Goal: Task Accomplishment & Management: Use online tool/utility

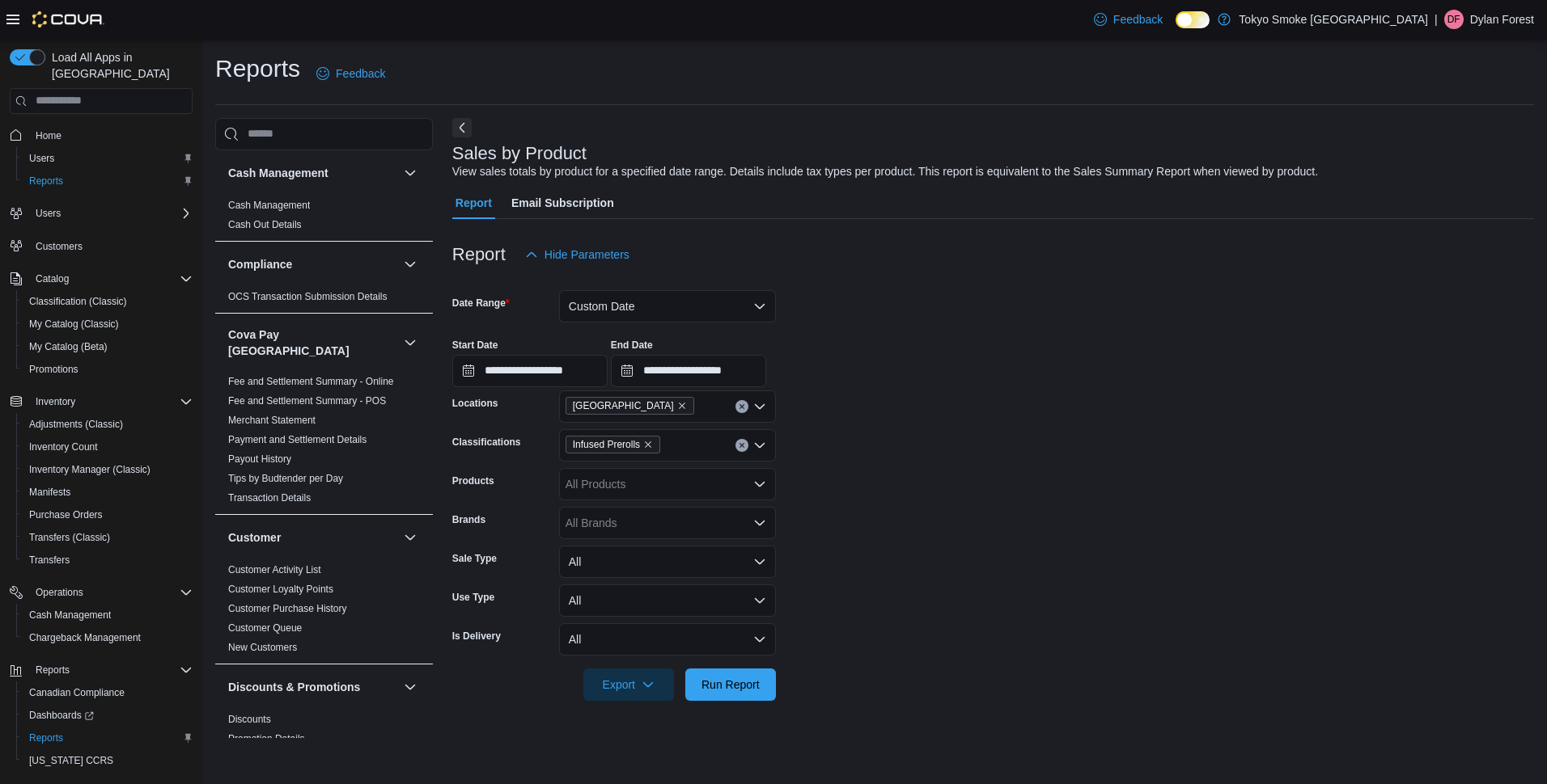
scroll to position [1159, 0]
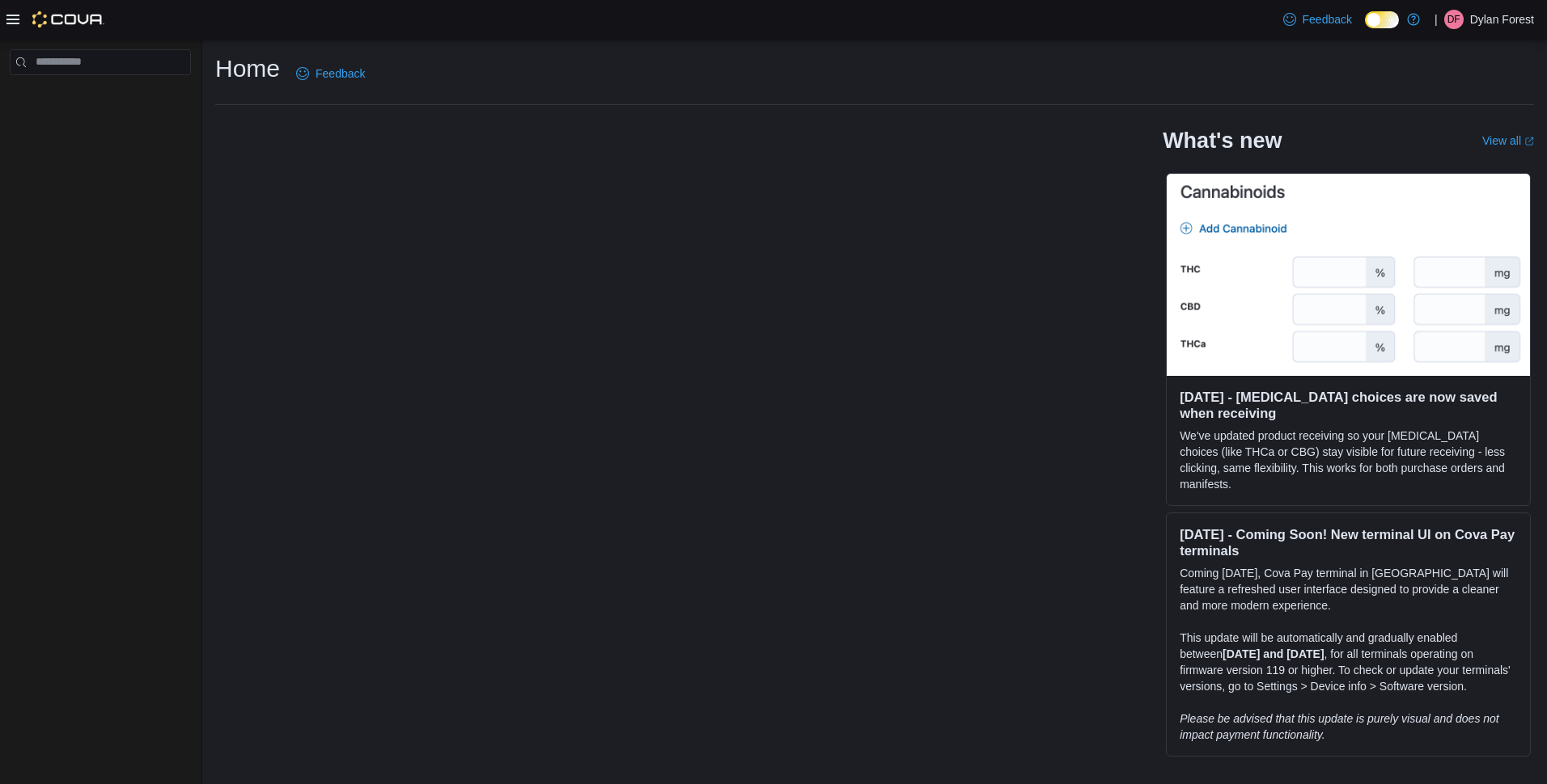
click at [17, 16] on icon at bounding box center [12, 19] width 13 height 10
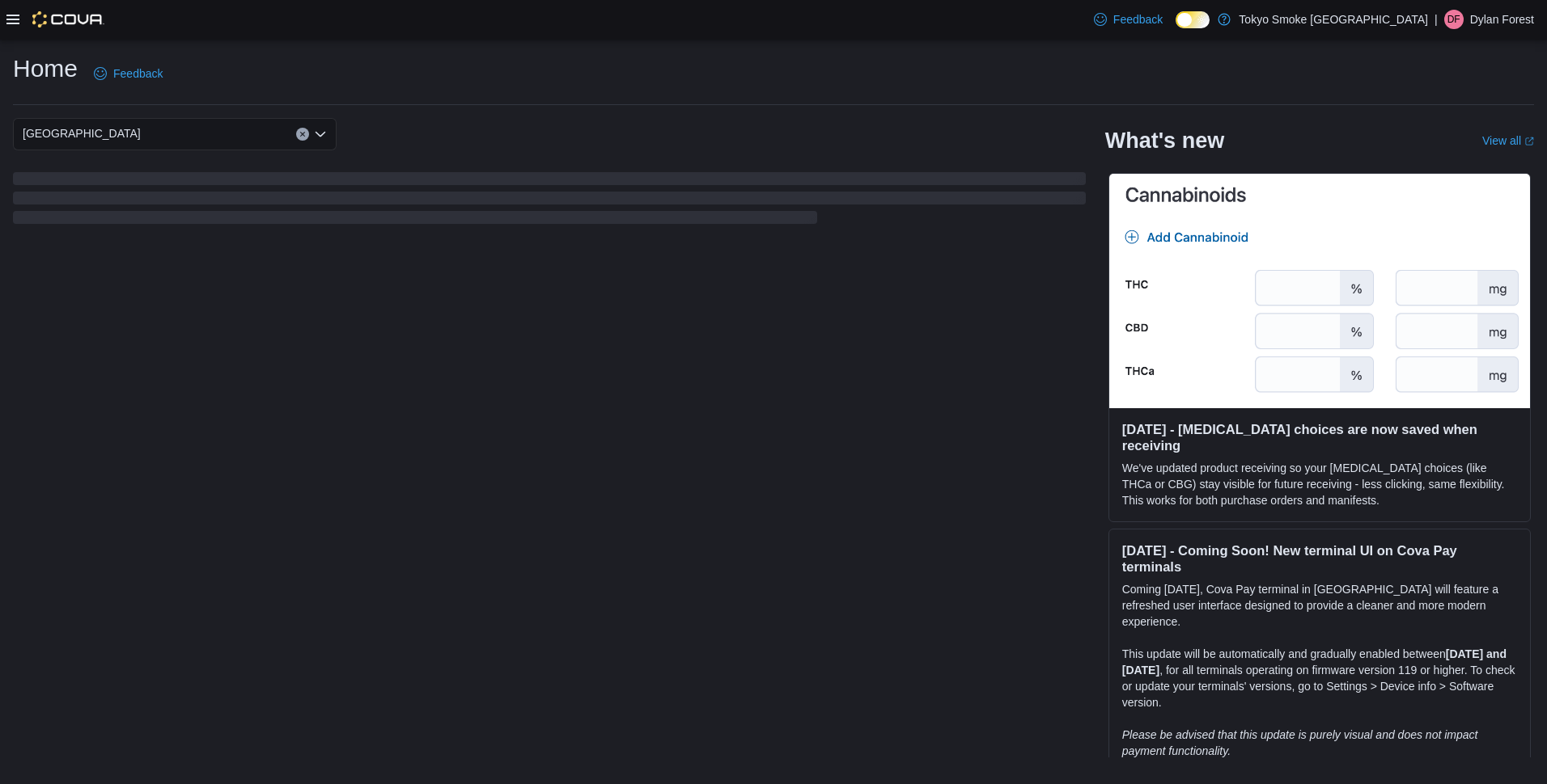
click at [17, 16] on icon at bounding box center [12, 19] width 13 height 10
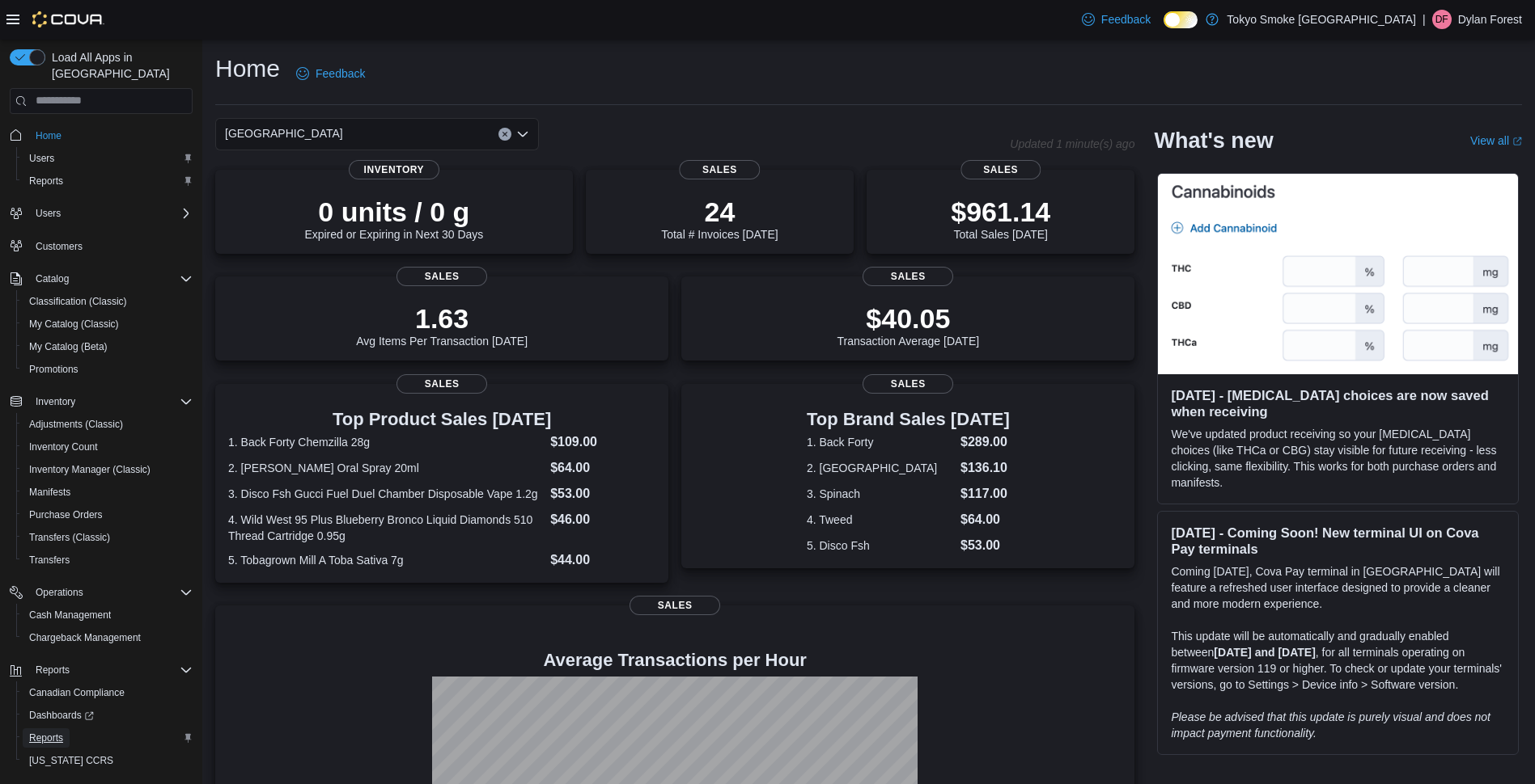
click at [48, 732] on span "Reports" at bounding box center [45, 738] width 34 height 13
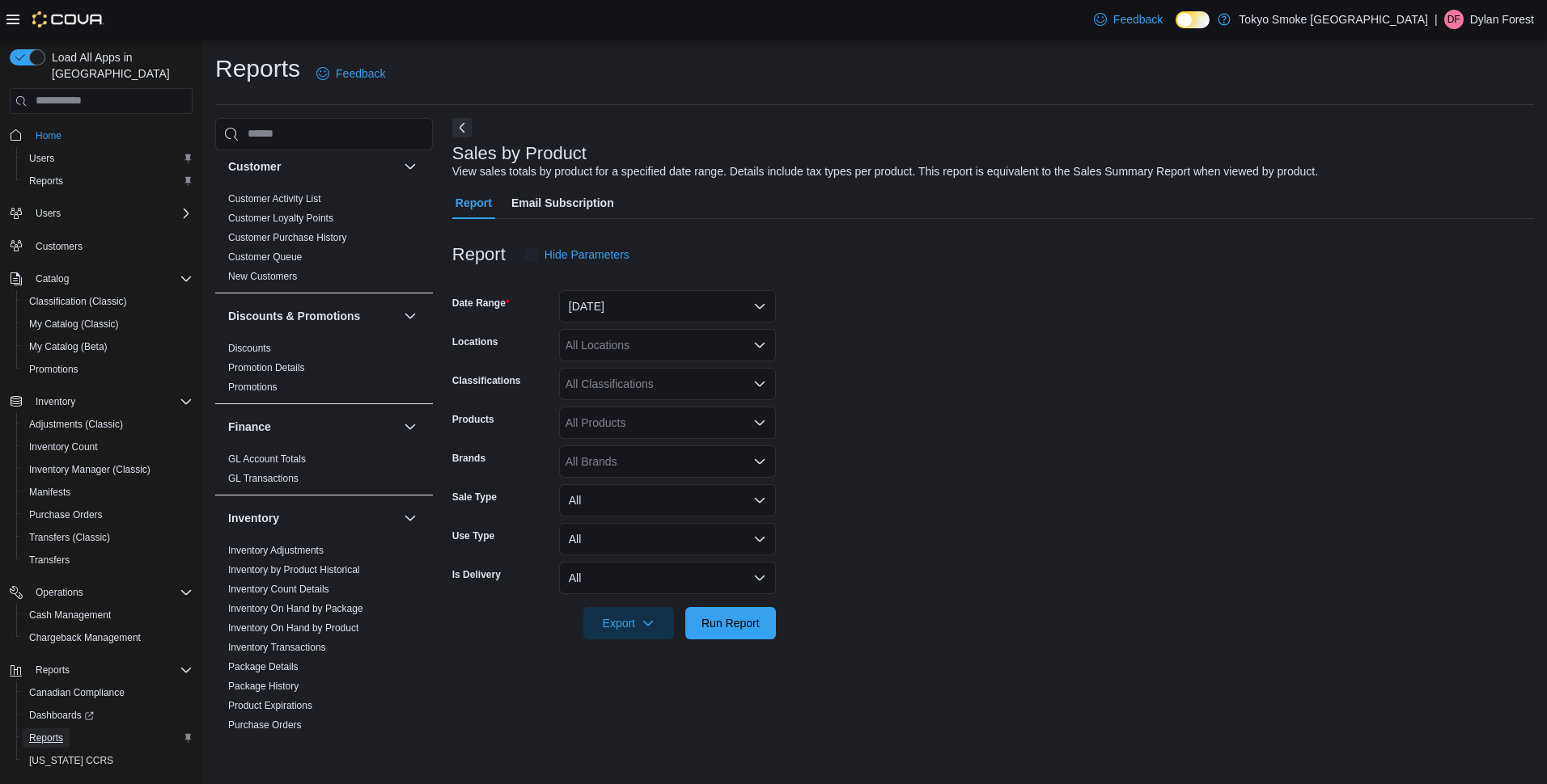
scroll to position [404, 0]
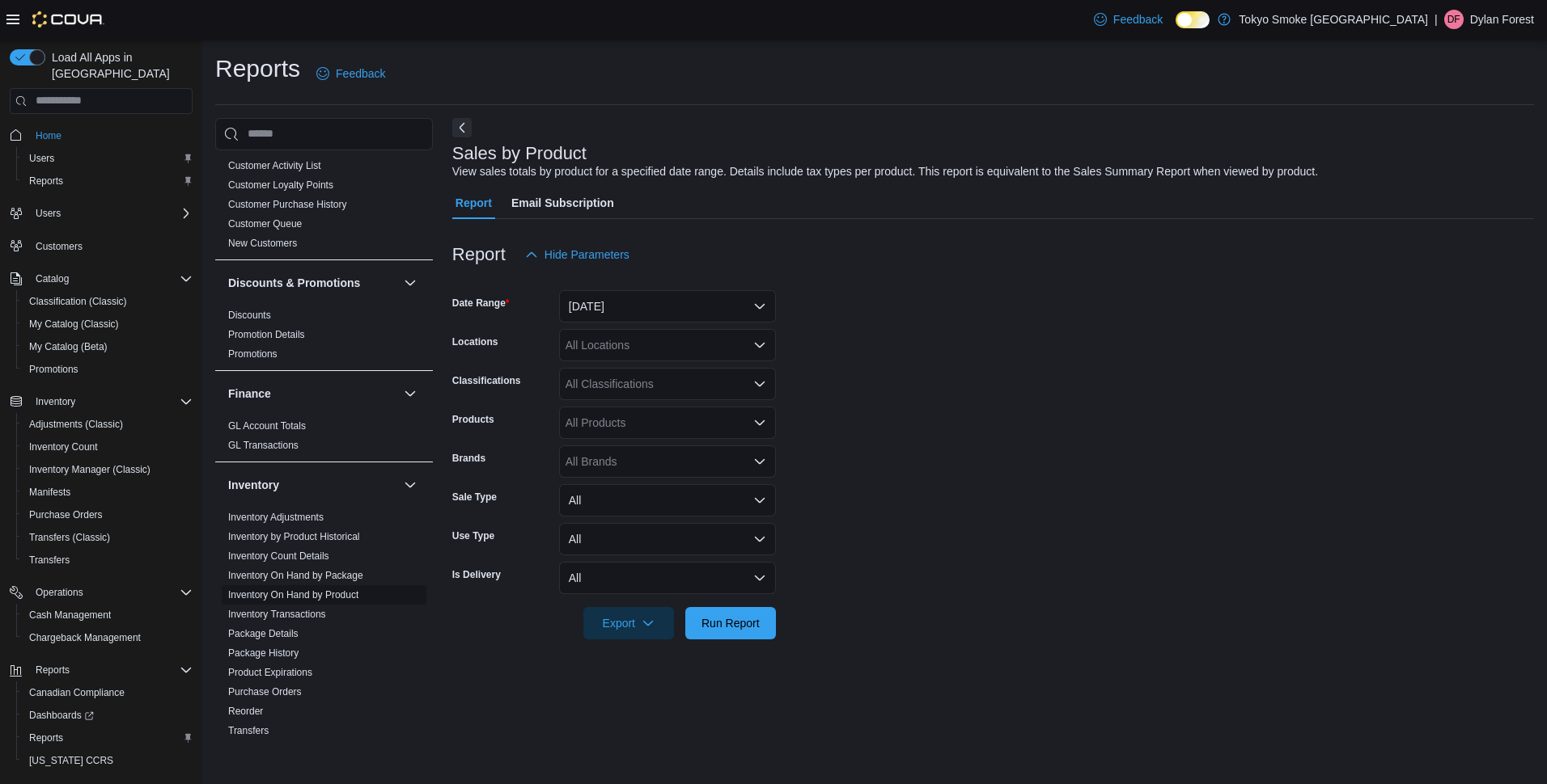
click at [332, 589] on link "Inventory On Hand by Product" at bounding box center [293, 595] width 130 height 11
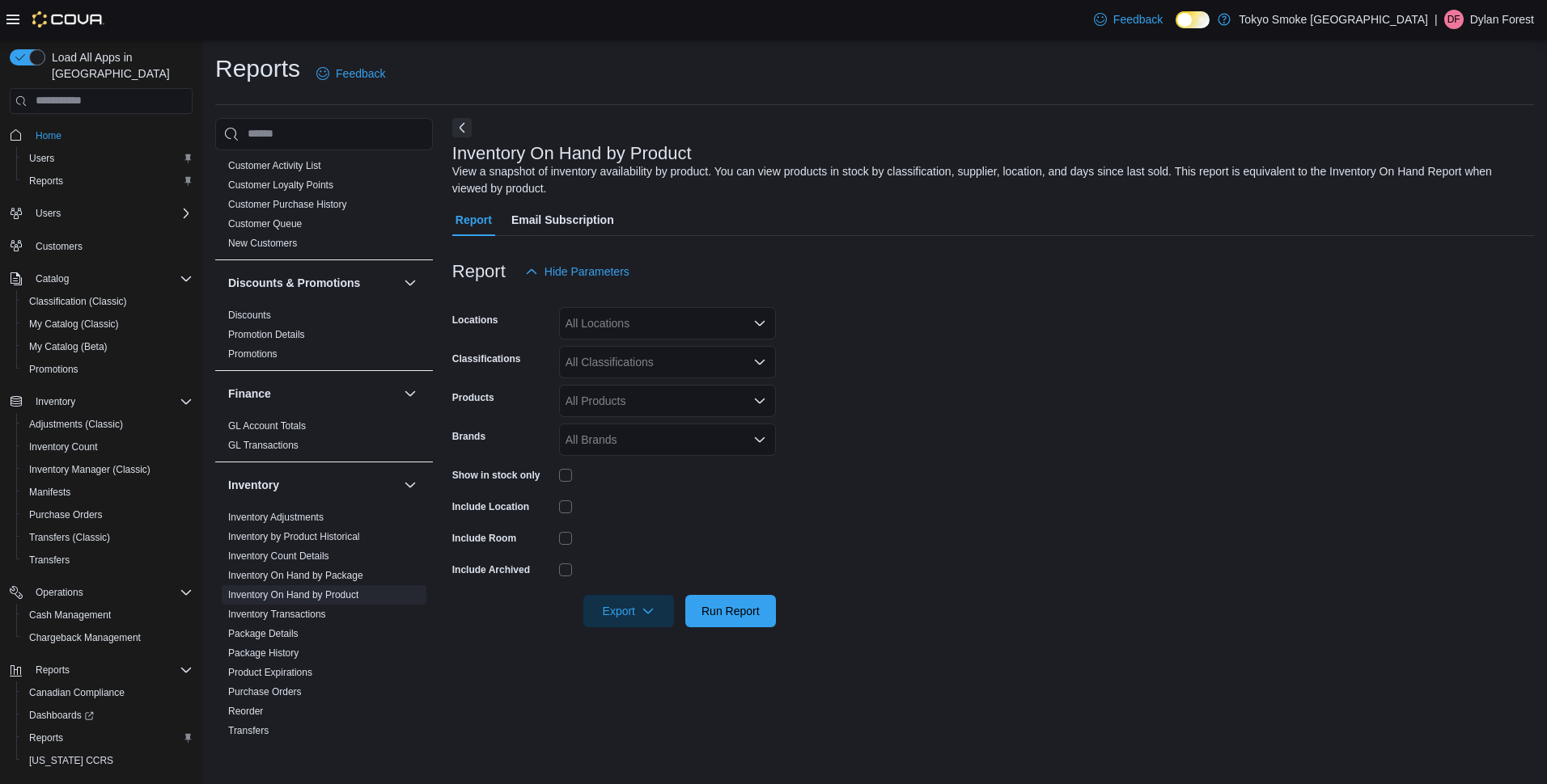
click at [622, 321] on div "All Locations" at bounding box center [667, 322] width 217 height 32
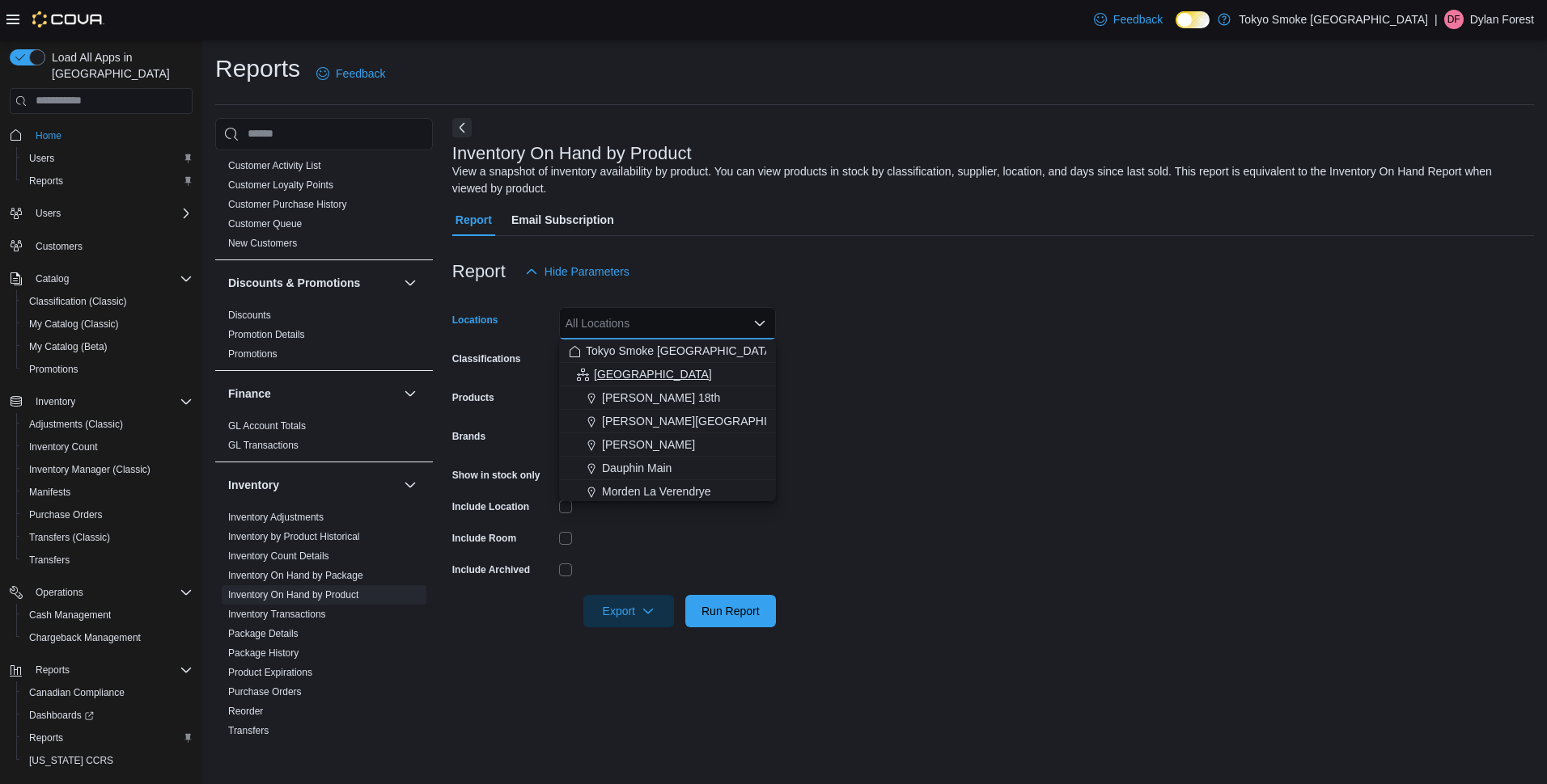
click at [602, 382] on button "Manitoba" at bounding box center [667, 375] width 217 height 23
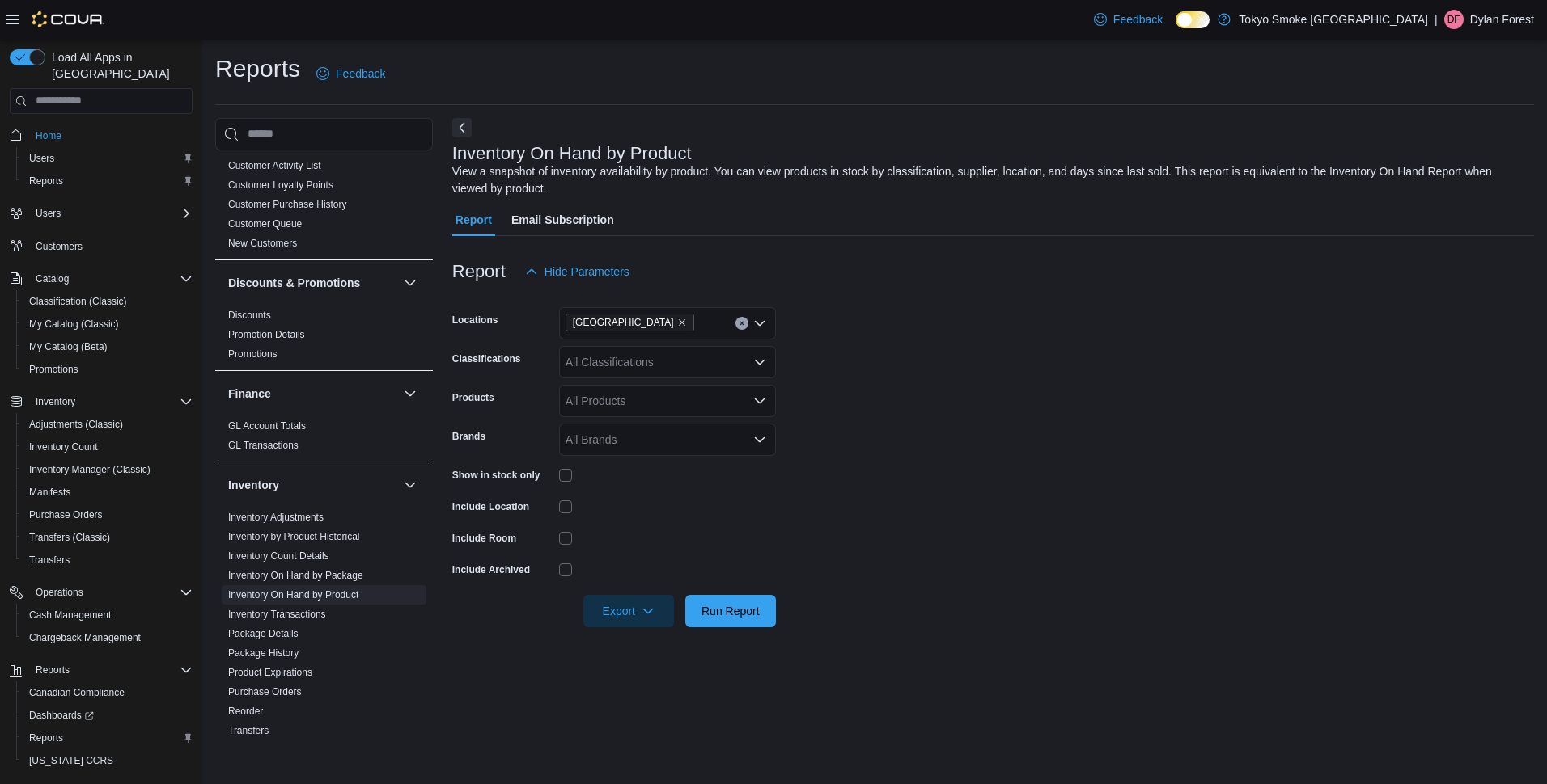
click at [863, 379] on form "Locations Manitoba Classifications All Classifications Products All Products Br…" at bounding box center [993, 457] width 1082 height 340
click at [646, 360] on div "All Classifications" at bounding box center [667, 362] width 217 height 32
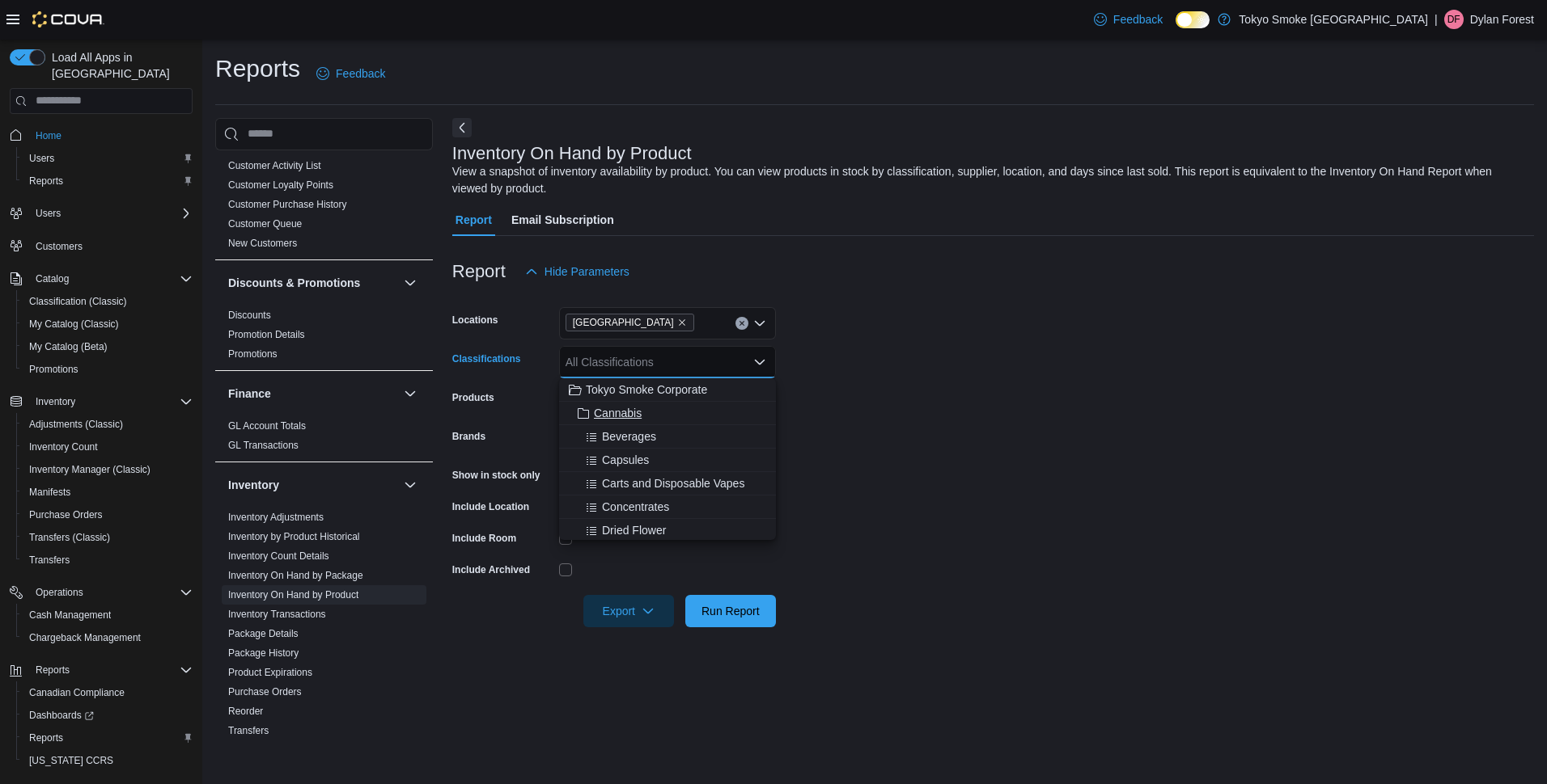
click at [628, 407] on span "Cannabis" at bounding box center [617, 413] width 48 height 17
click at [981, 475] on form "Locations Manitoba Classifications Cannabis Combo box. Selected. Cannabis. Pres…" at bounding box center [993, 457] width 1082 height 340
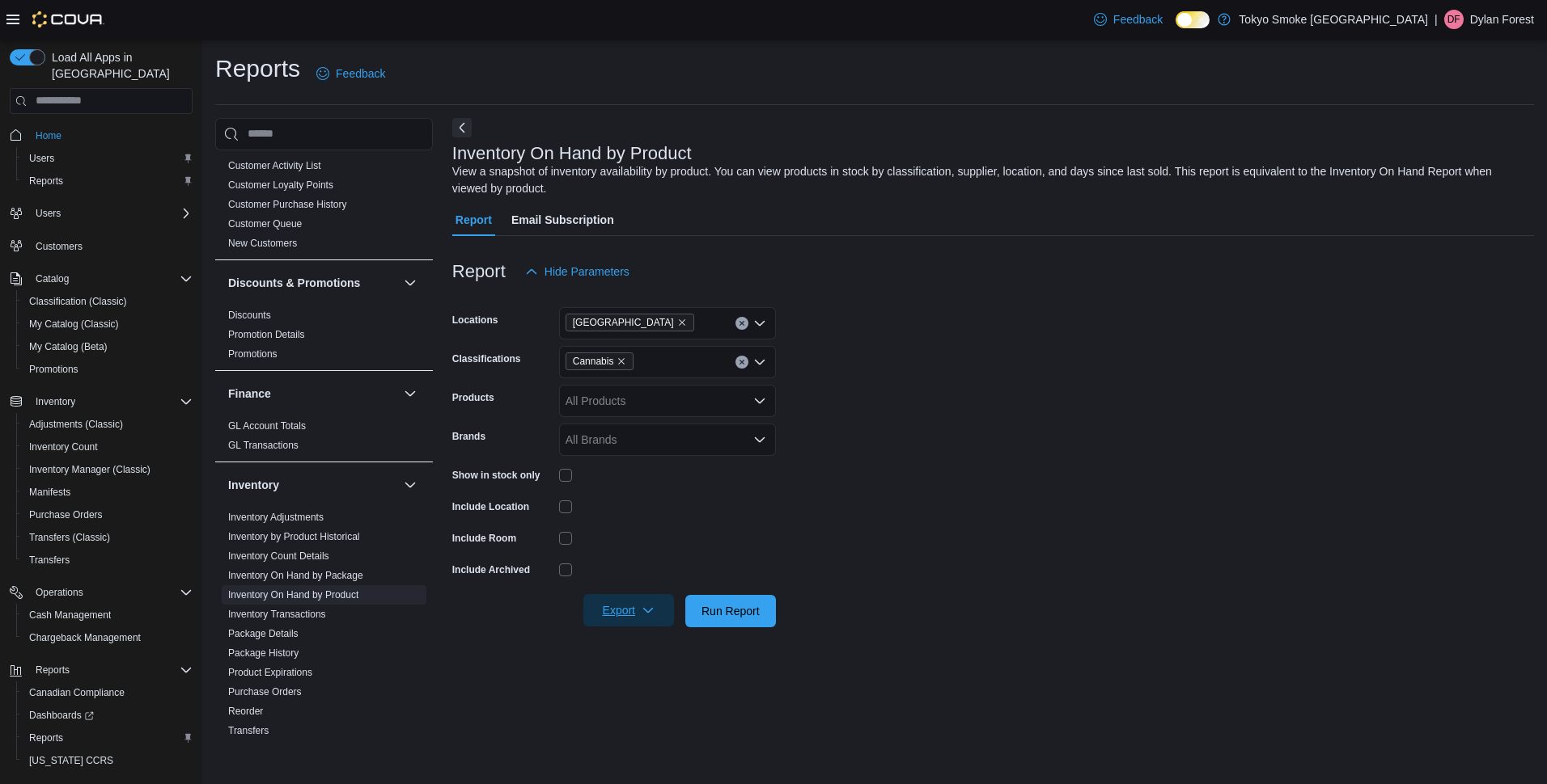
click at [647, 608] on icon "button" at bounding box center [648, 610] width 13 height 13
click at [650, 641] on span "Export to Excel" at bounding box center [631, 643] width 73 height 13
drag, startPoint x: 1061, startPoint y: 236, endPoint x: 1130, endPoint y: 225, distance: 69.9
click at [1061, 236] on div "Report Email Subscription" at bounding box center [993, 219] width 1082 height 32
click at [567, 482] on div at bounding box center [667, 475] width 217 height 25
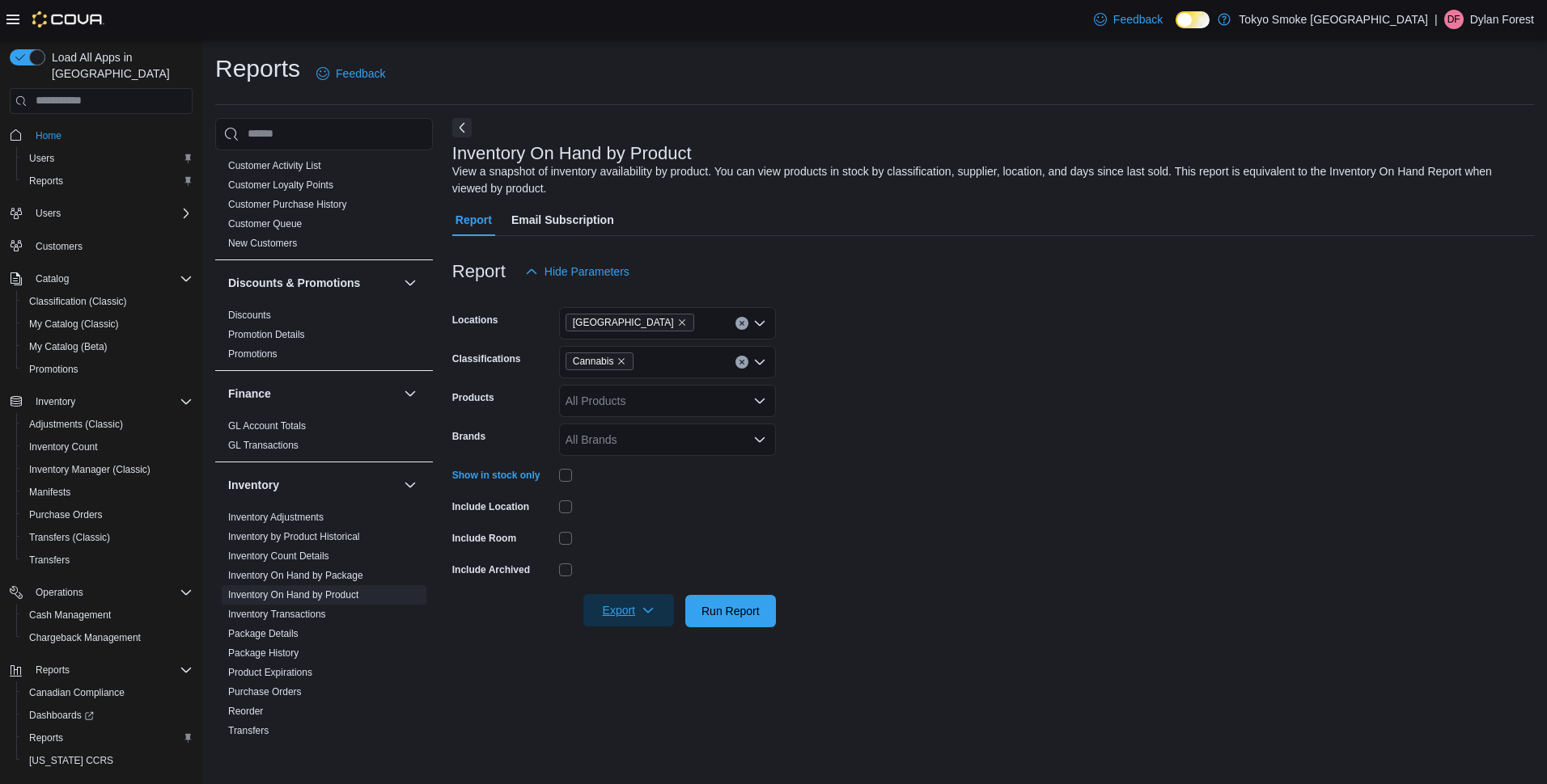
click at [642, 622] on span "Export" at bounding box center [629, 610] width 71 height 32
click at [637, 642] on span "Export to Excel" at bounding box center [631, 643] width 73 height 13
click at [1128, 336] on form "Locations Manitoba Classifications Cannabis Products All Products Brands All Br…" at bounding box center [993, 457] width 1082 height 340
click at [287, 687] on link "Purchase Orders" at bounding box center [264, 692] width 74 height 11
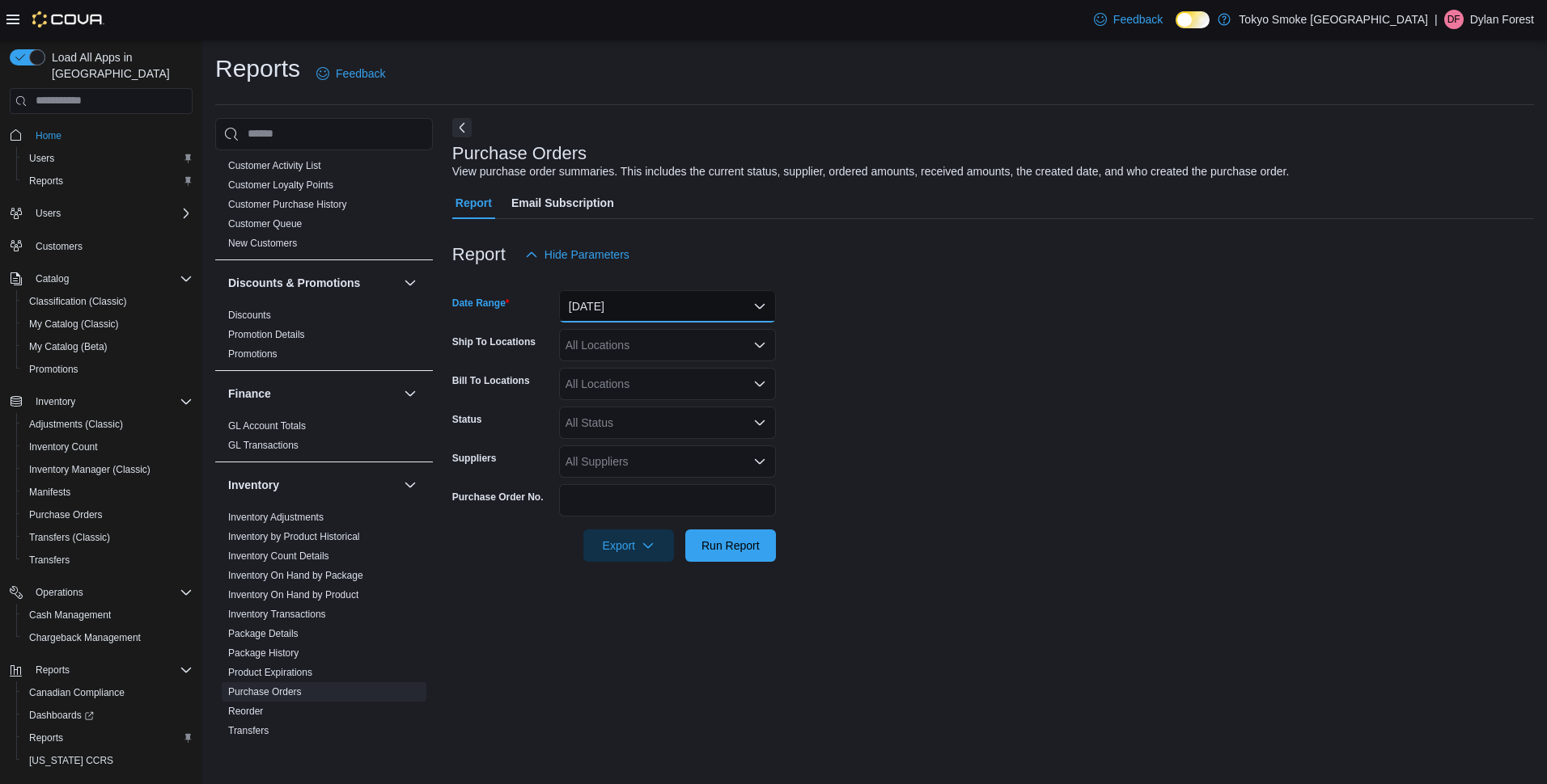
click at [625, 302] on button "Yesterday" at bounding box center [667, 306] width 217 height 32
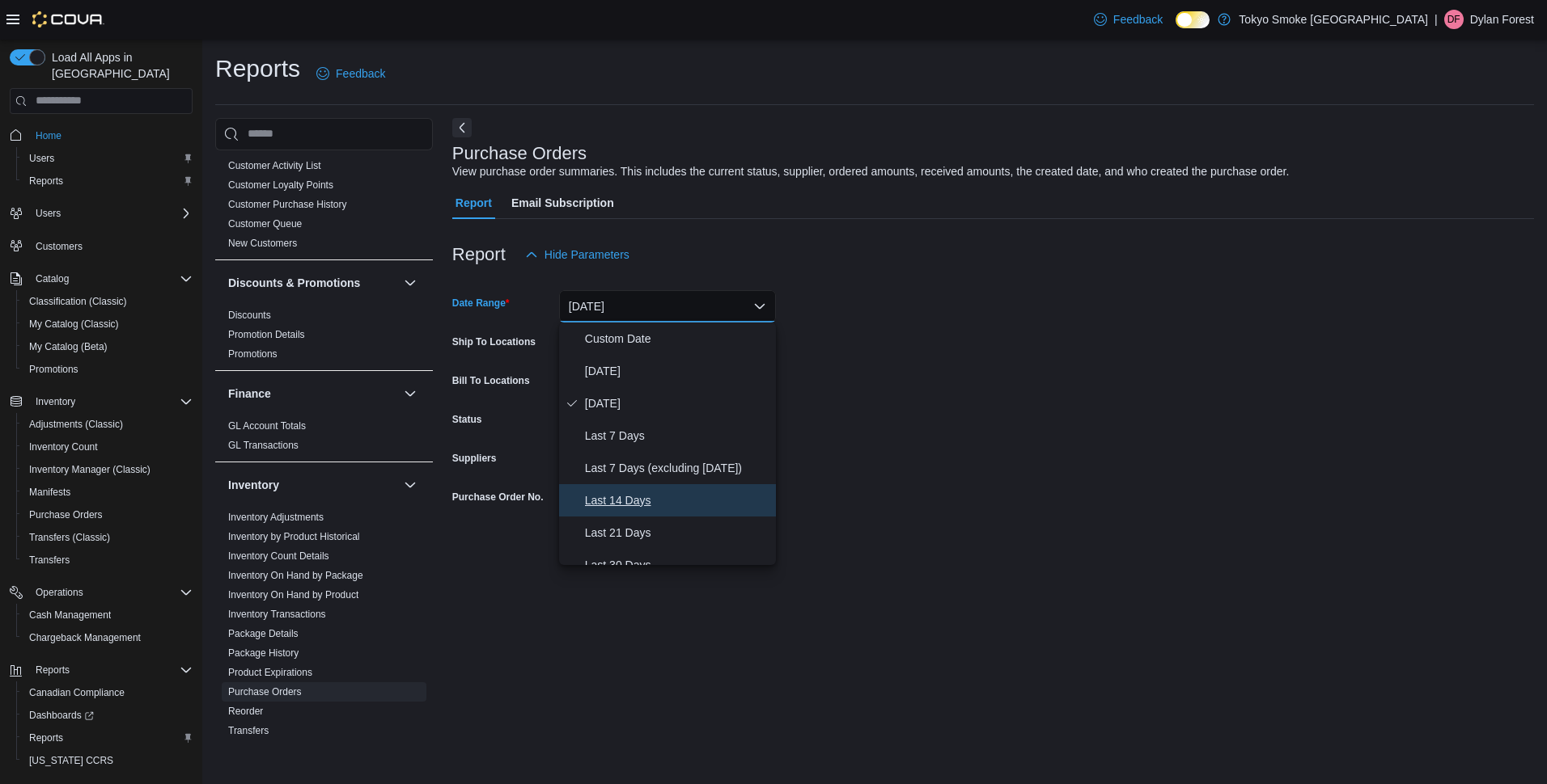
click at [628, 497] on span "Last 14 Days" at bounding box center [677, 501] width 184 height 19
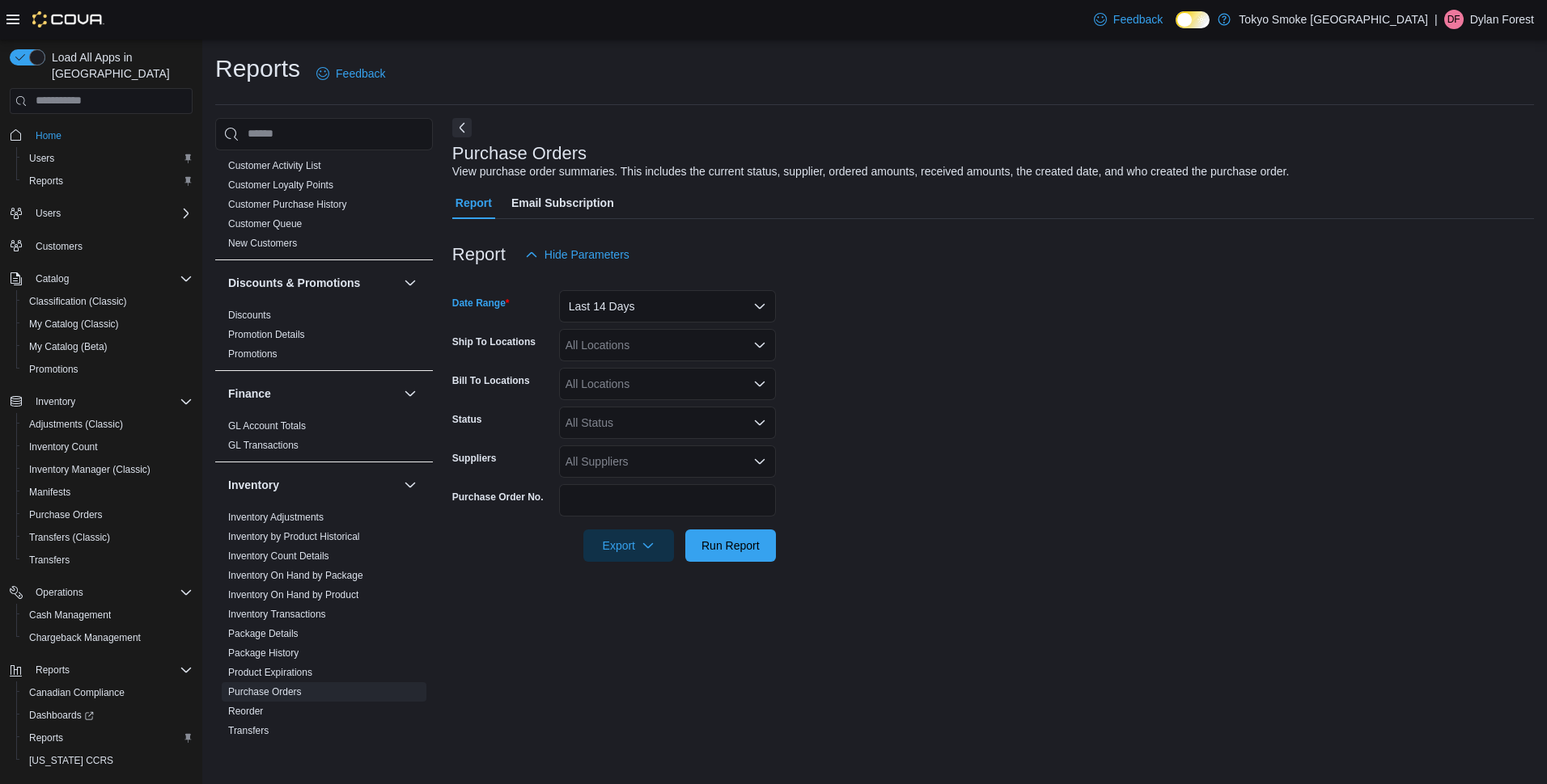
click at [617, 348] on div "All Locations" at bounding box center [667, 345] width 217 height 32
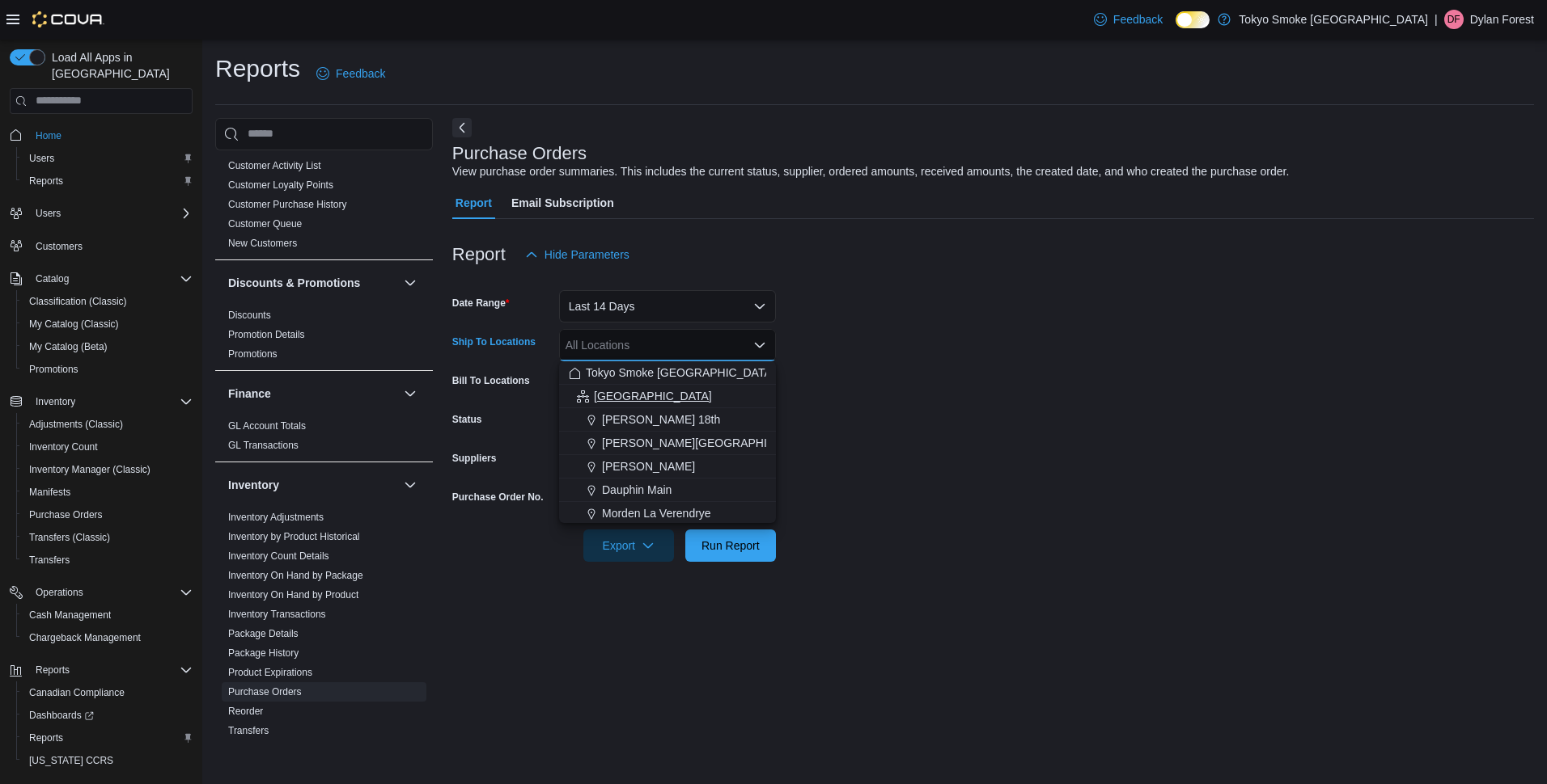
click at [615, 397] on span "Manitoba" at bounding box center [653, 396] width 118 height 17
click at [1063, 402] on form "Date Range Last 14 Days Ship To Locations Manitoba Combo box. Selected. Manitob…" at bounding box center [993, 416] width 1082 height 291
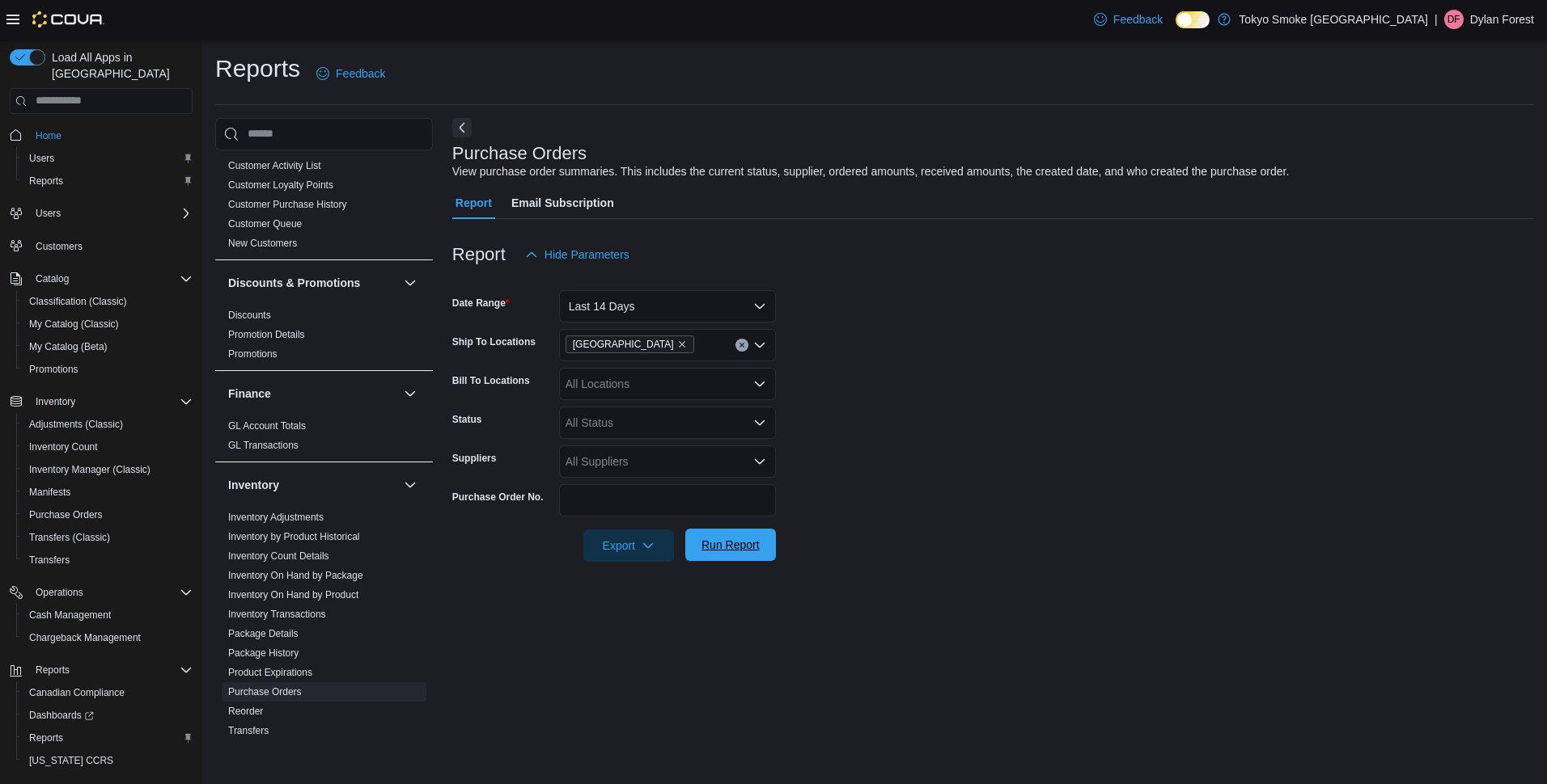
click at [729, 540] on span "Run Report" at bounding box center [730, 545] width 58 height 17
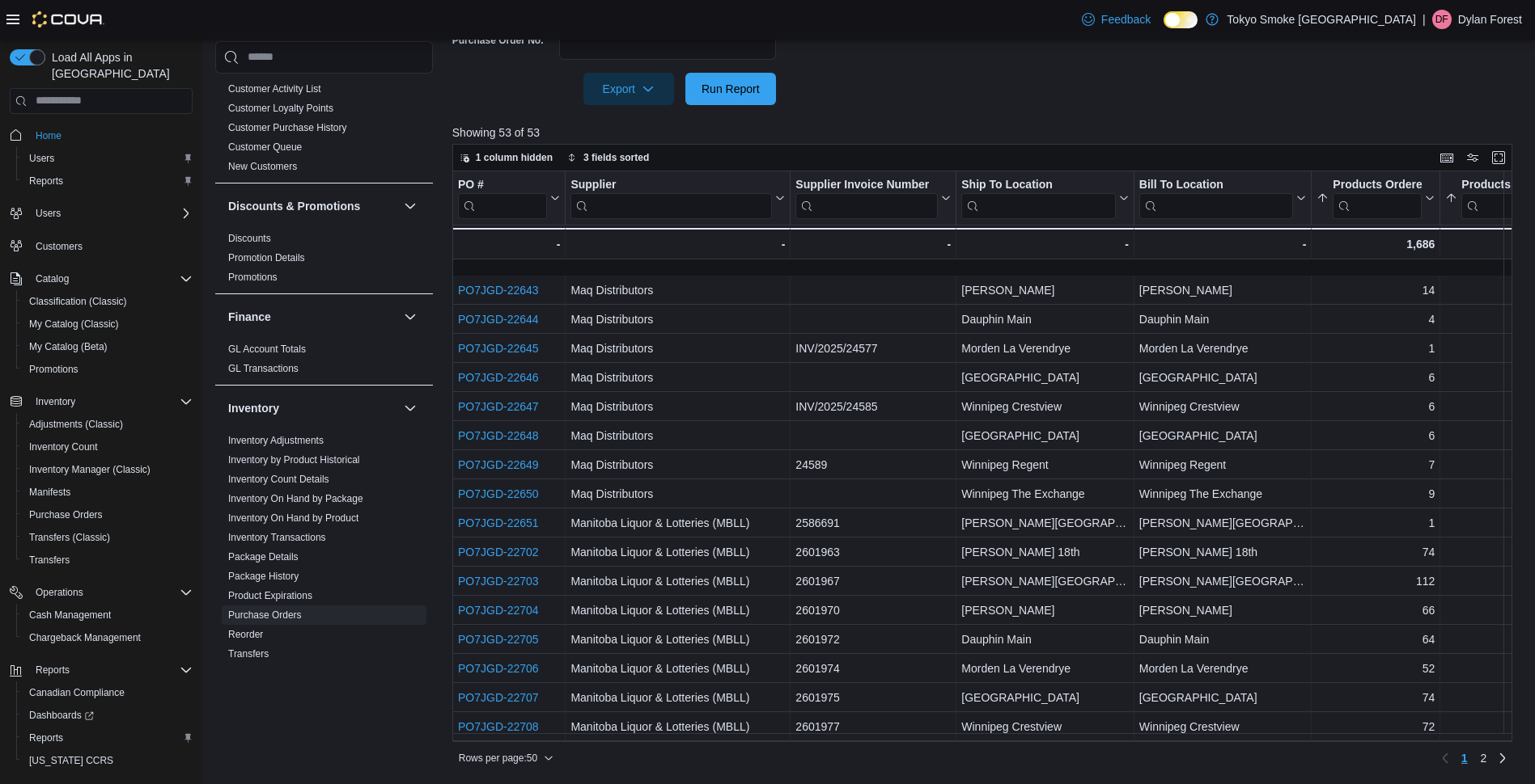
scroll to position [243, 0]
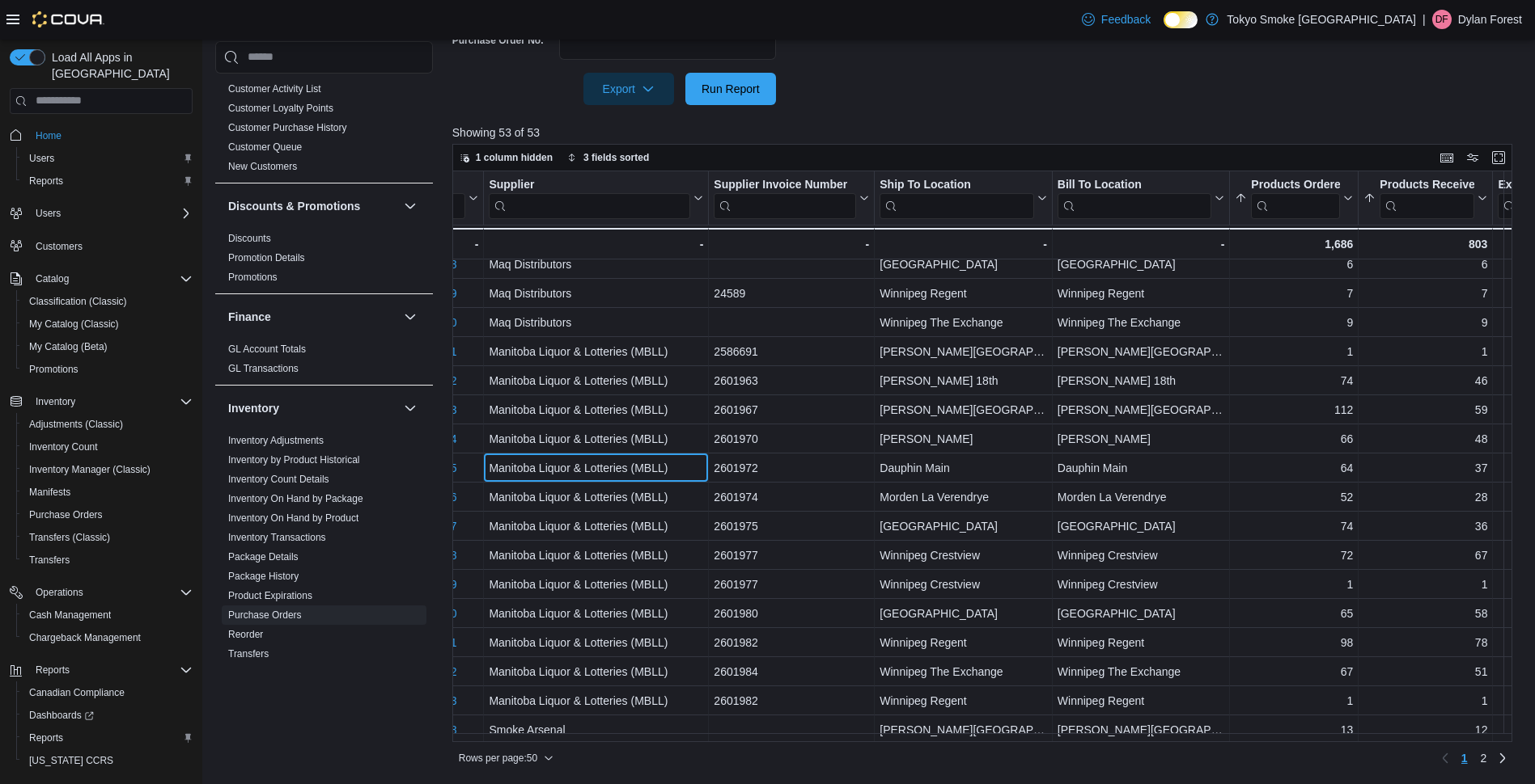
drag, startPoint x: 786, startPoint y: 455, endPoint x: 835, endPoint y: 447, distance: 49.6
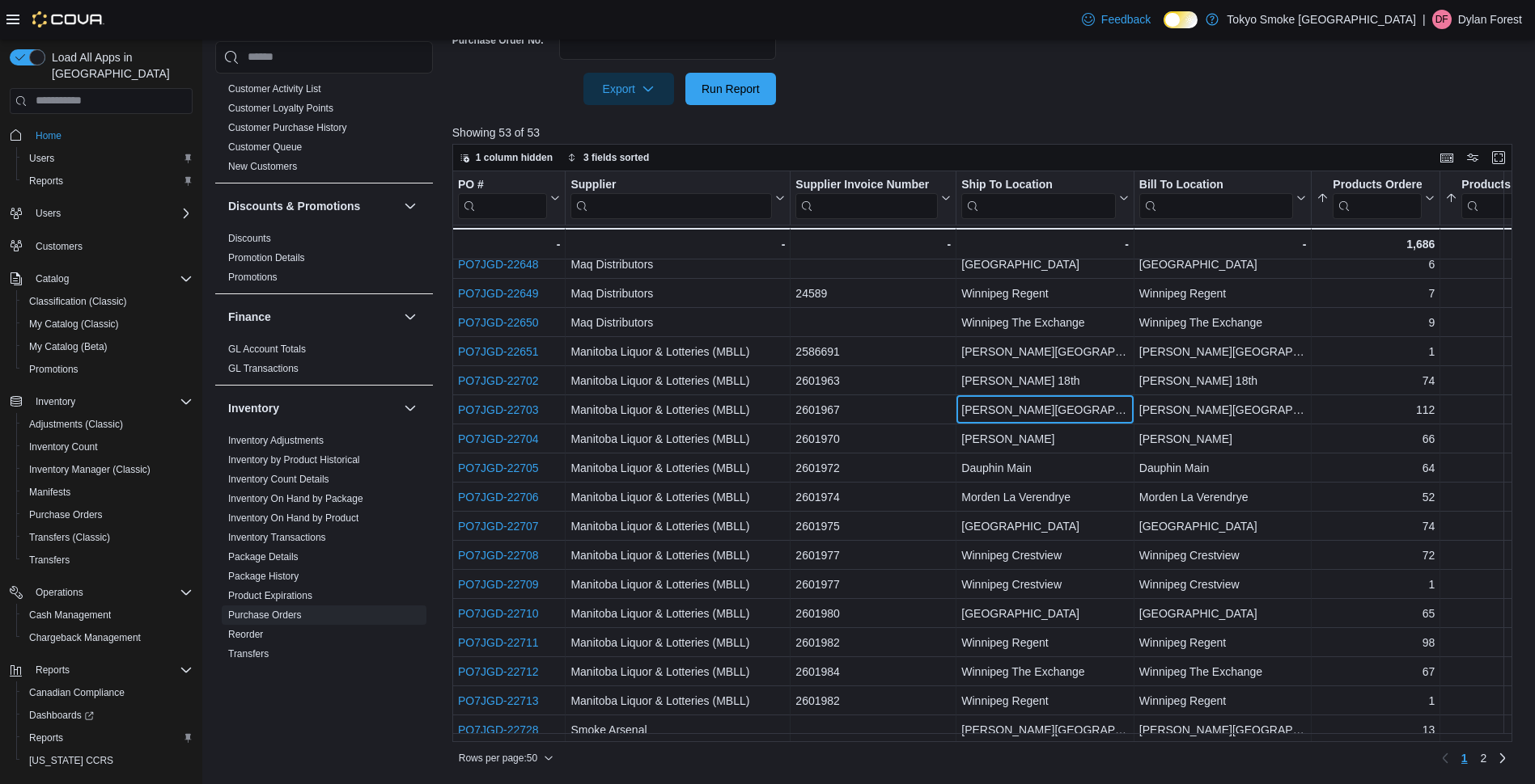
drag, startPoint x: 795, startPoint y: 410, endPoint x: 712, endPoint y: 412, distance: 83.0
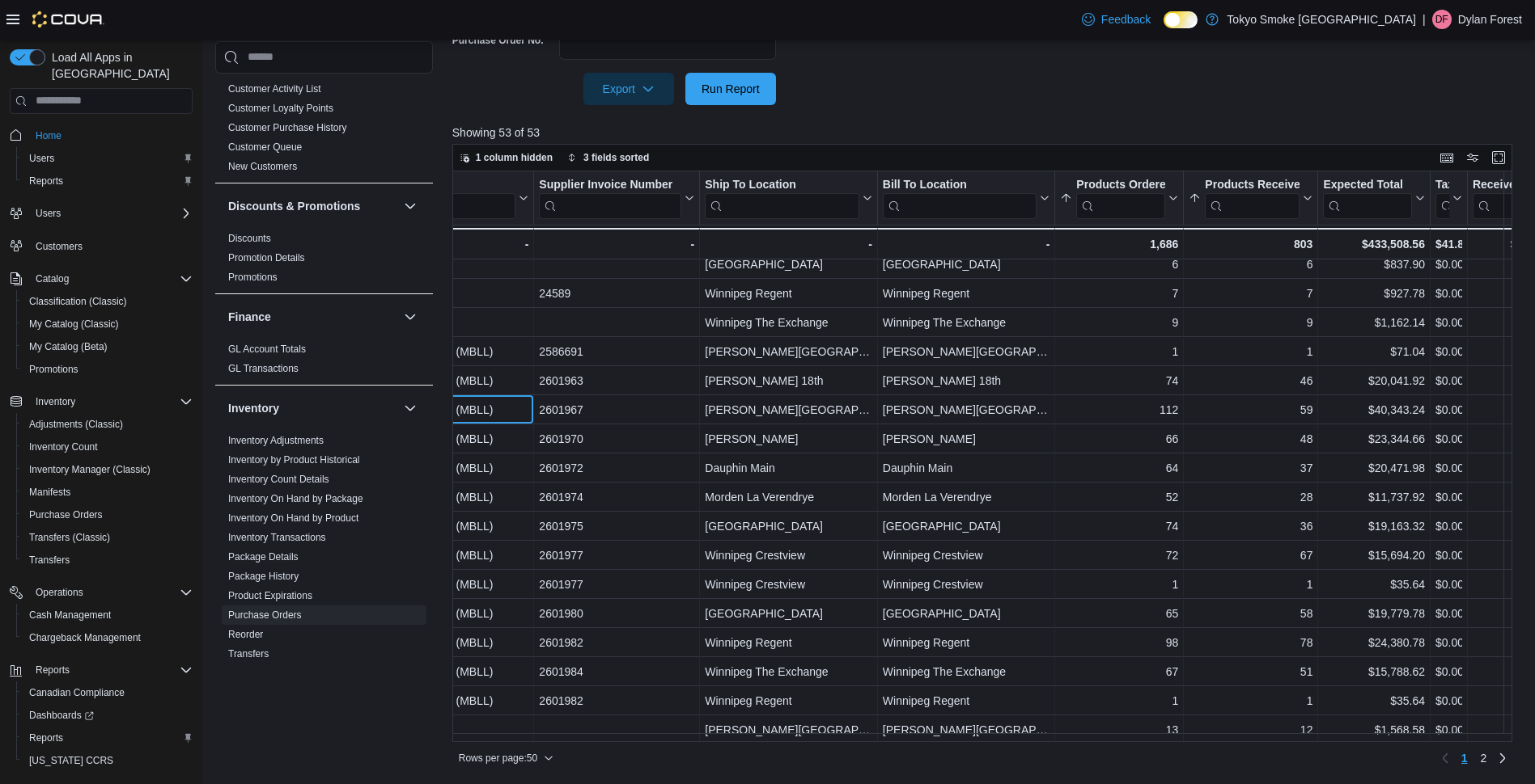
drag, startPoint x: 771, startPoint y: 414, endPoint x: 826, endPoint y: 413, distance: 55.0
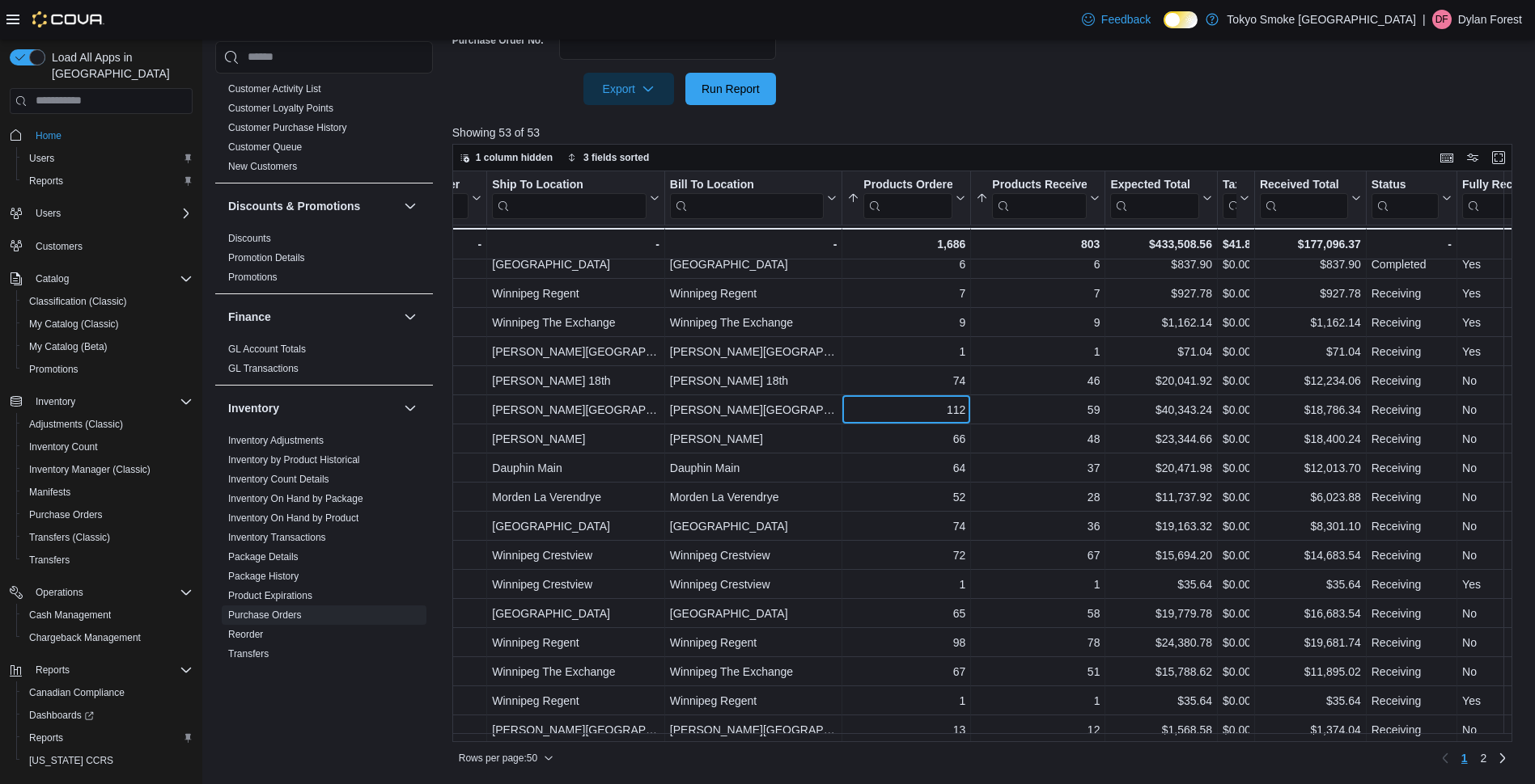
scroll to position [243, 708]
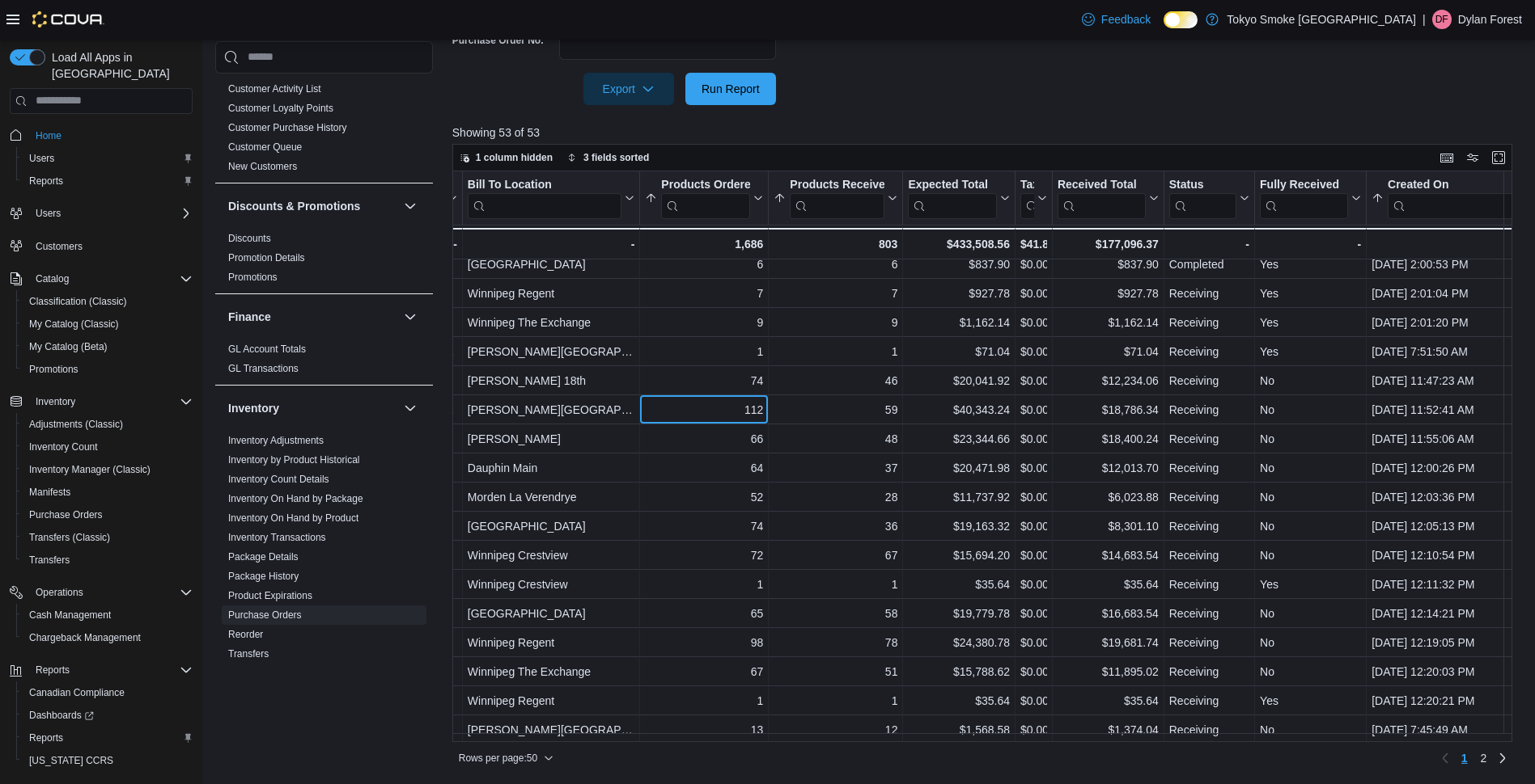
drag, startPoint x: 1061, startPoint y: 419, endPoint x: 1149, endPoint y: 415, distance: 88.1
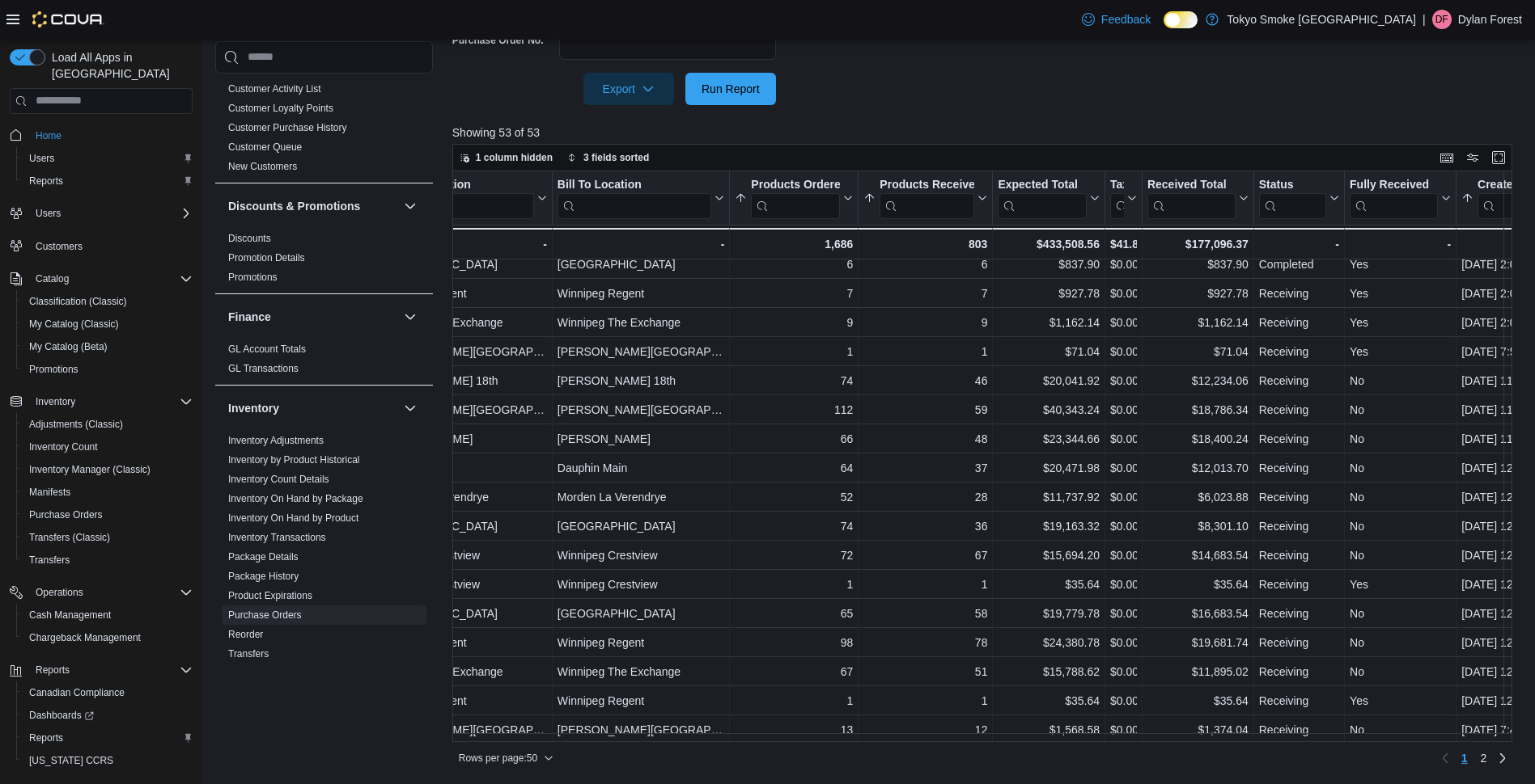
scroll to position [243, 0]
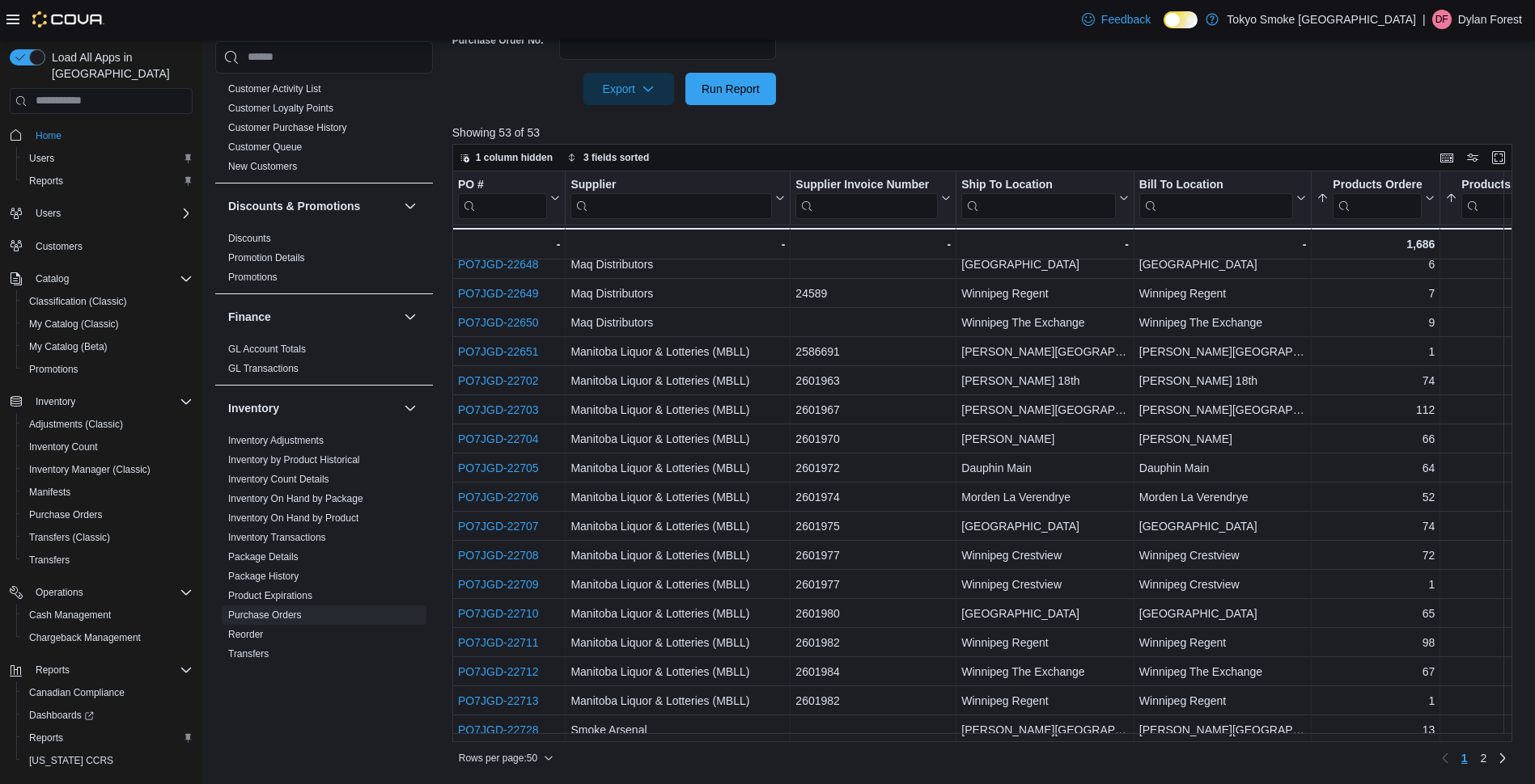
drag, startPoint x: 1261, startPoint y: 409, endPoint x: 1018, endPoint y: 409, distance: 243.0
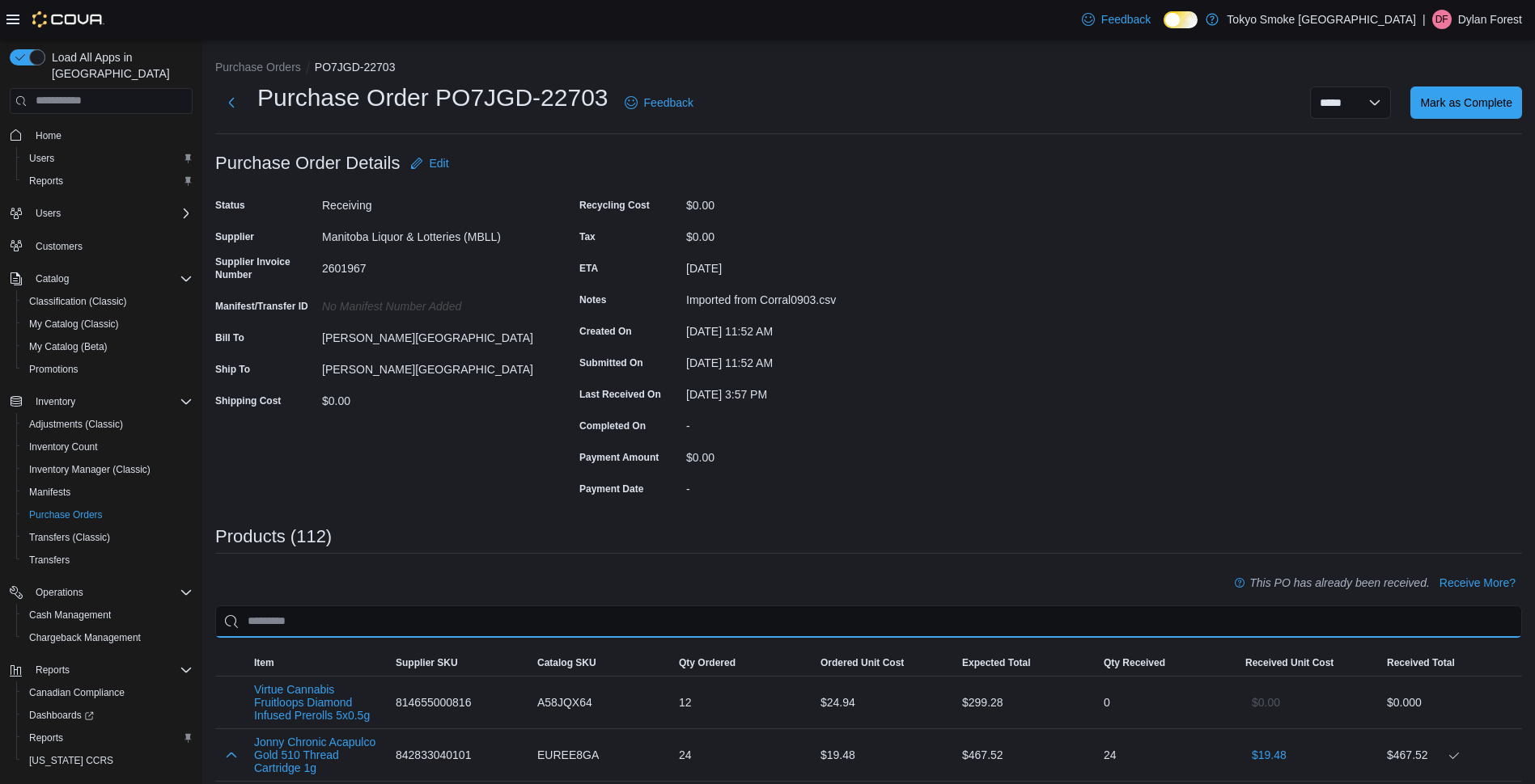
click at [649, 616] on input "search" at bounding box center [868, 621] width 1306 height 32
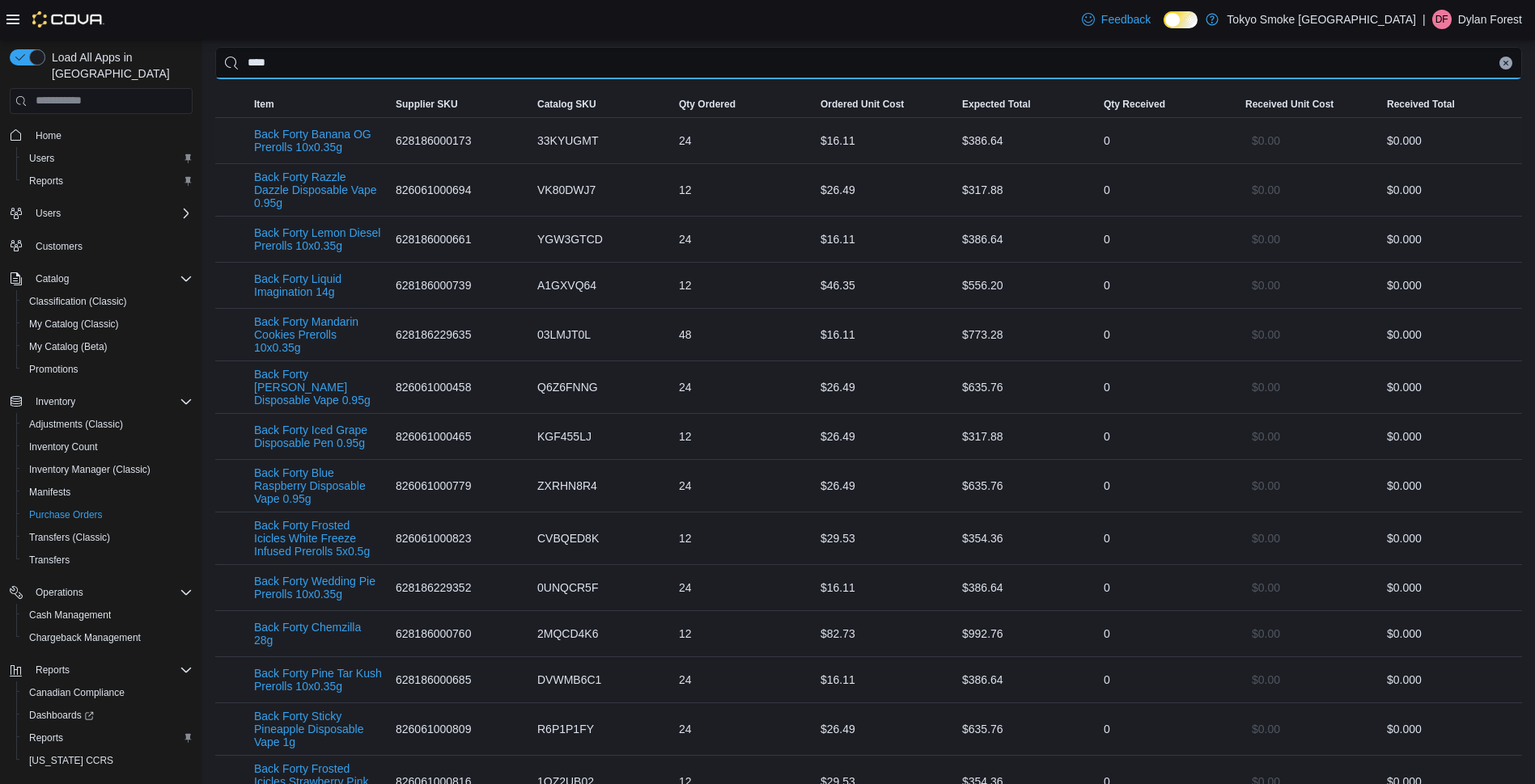
scroll to position [566, 0]
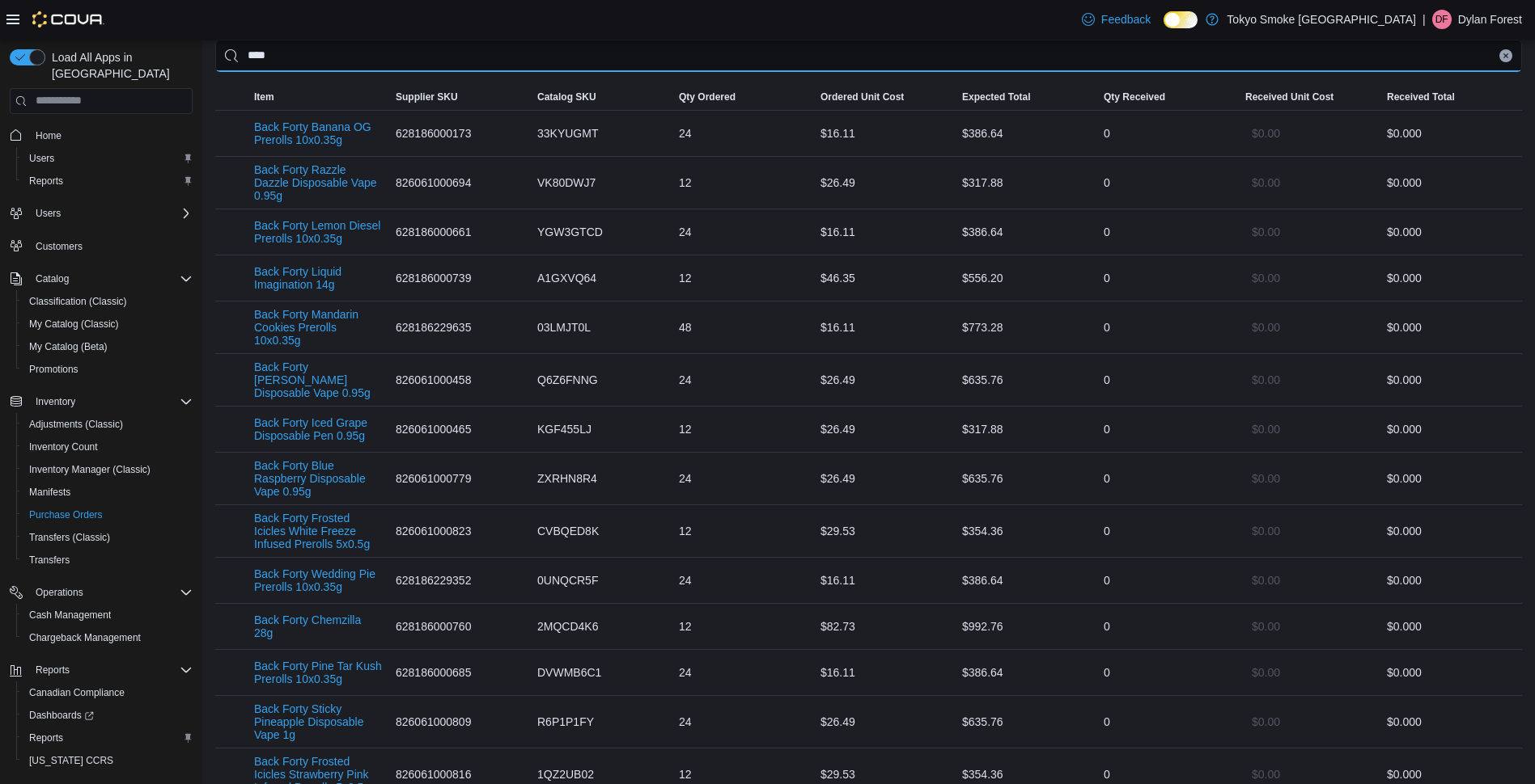
type input "****"
